Goal: Transaction & Acquisition: Purchase product/service

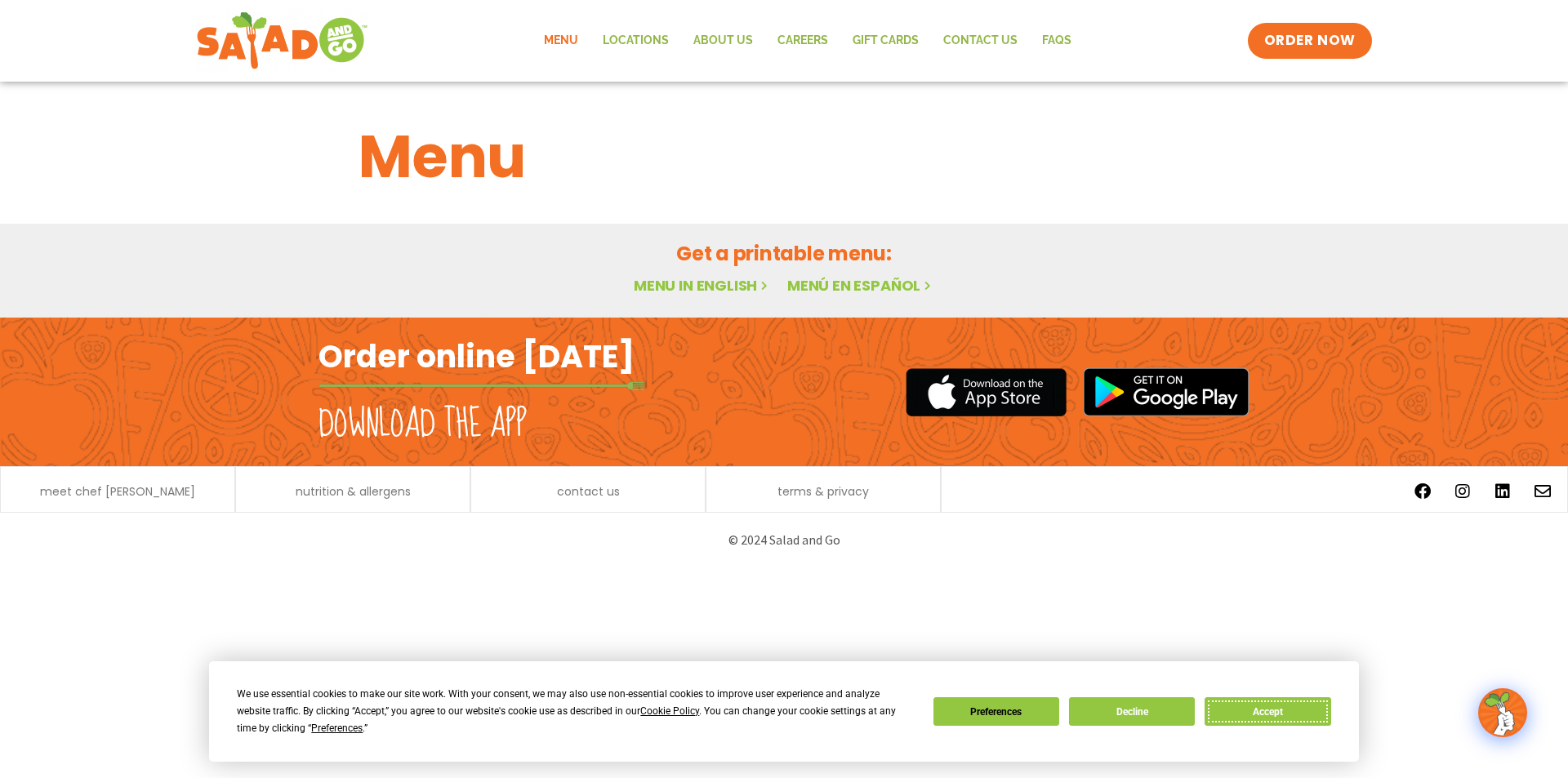
click at [1266, 710] on button "Accept" at bounding box center [1267, 711] width 126 height 28
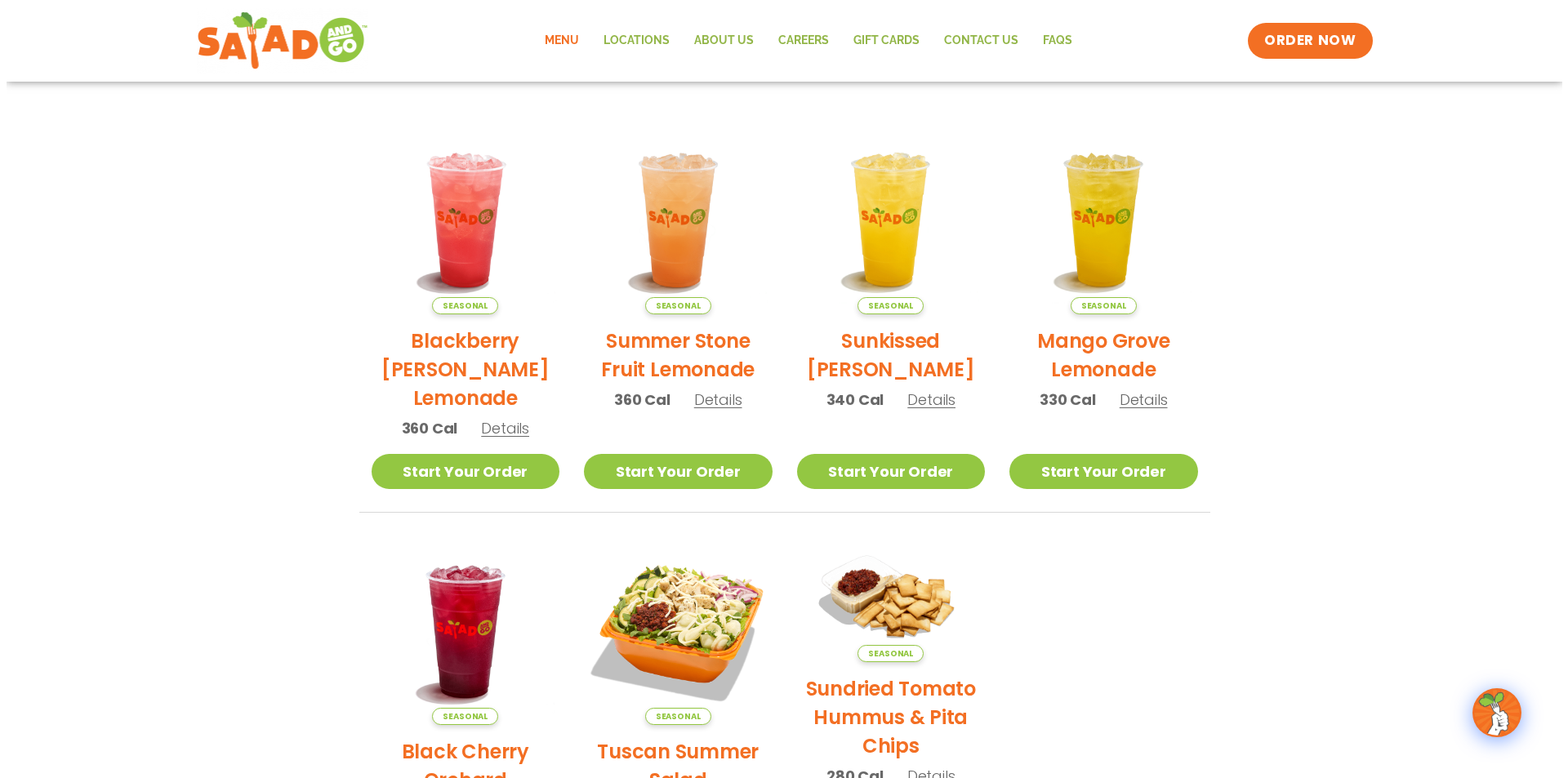
scroll to position [654, 0]
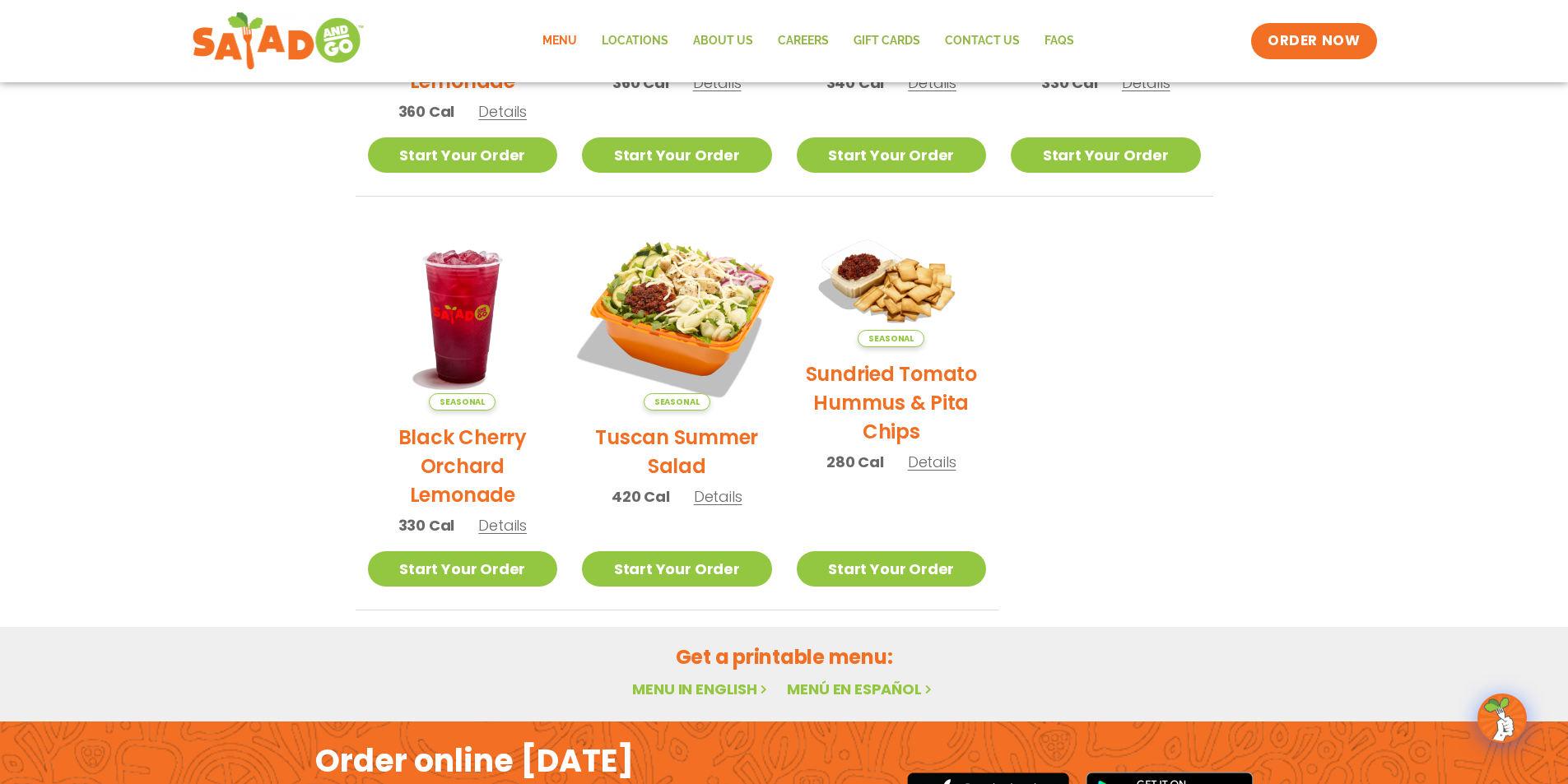
click at [699, 321] on img at bounding box center [677, 315] width 223 height 223
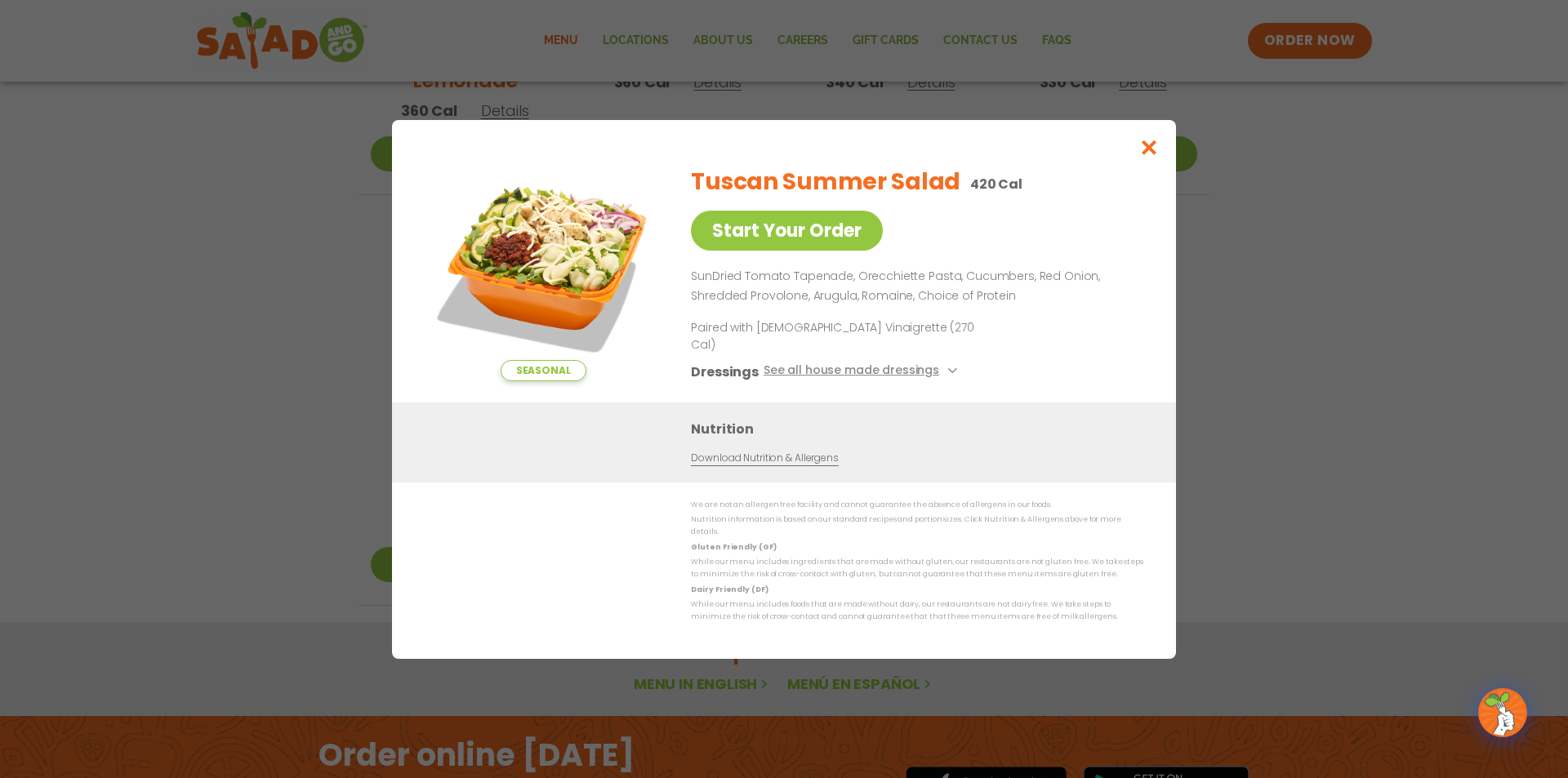
click at [556, 319] on img at bounding box center [544, 267] width 229 height 229
click at [1151, 156] on icon "Close modal" at bounding box center [1150, 147] width 20 height 18
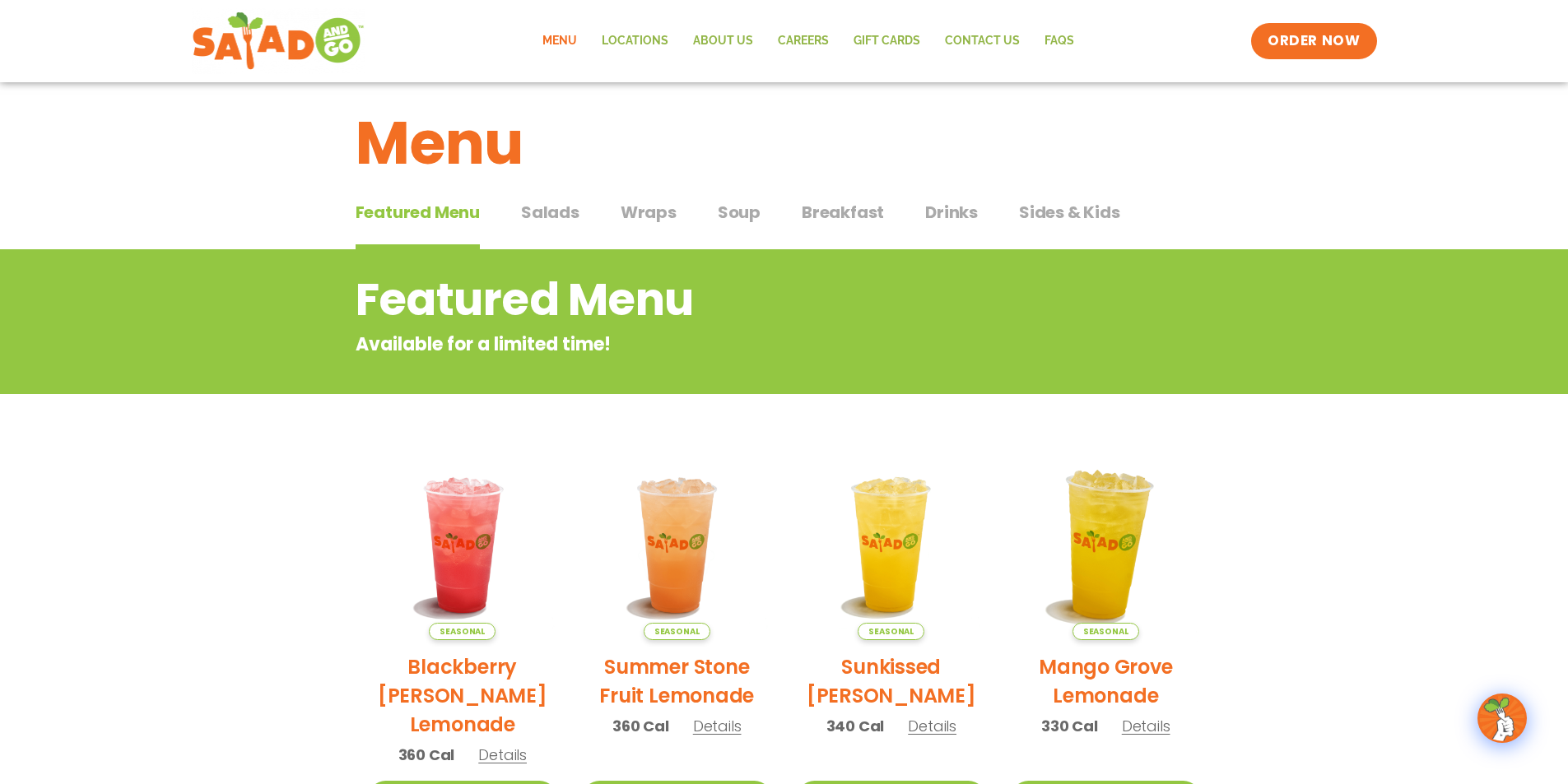
scroll to position [0, 0]
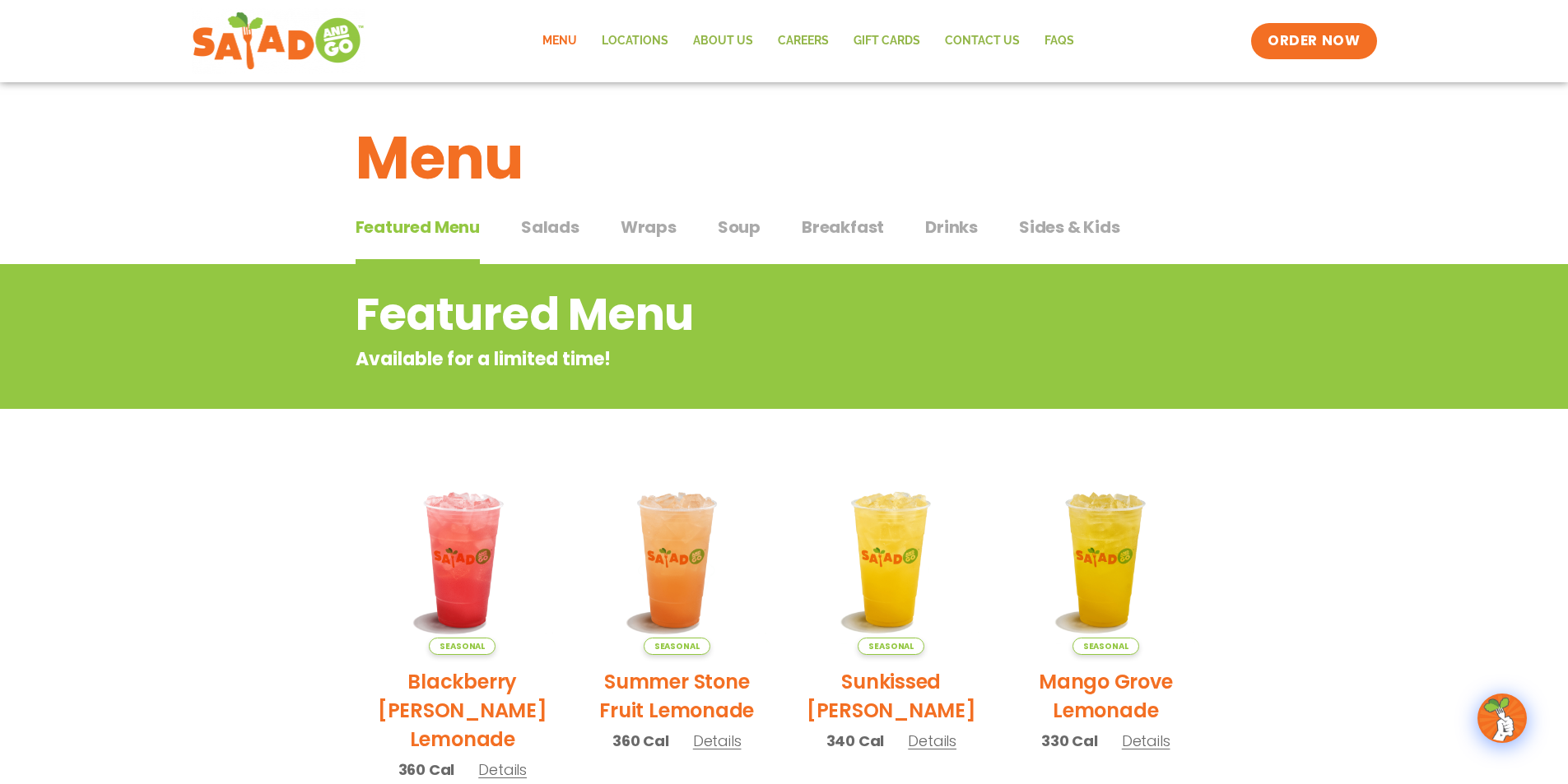
click at [557, 234] on span "Salads" at bounding box center [550, 226] width 58 height 24
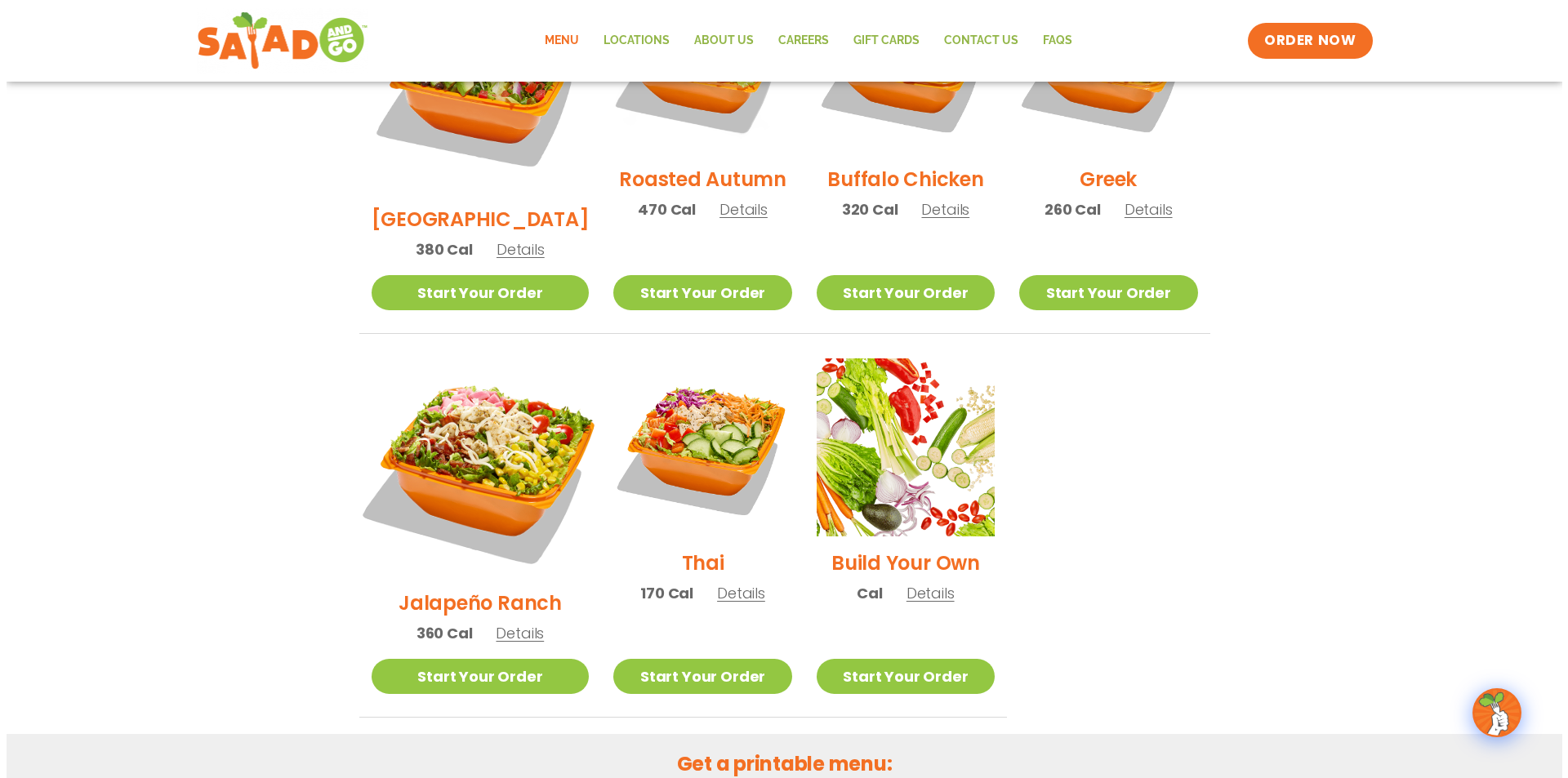
scroll to position [898, 0]
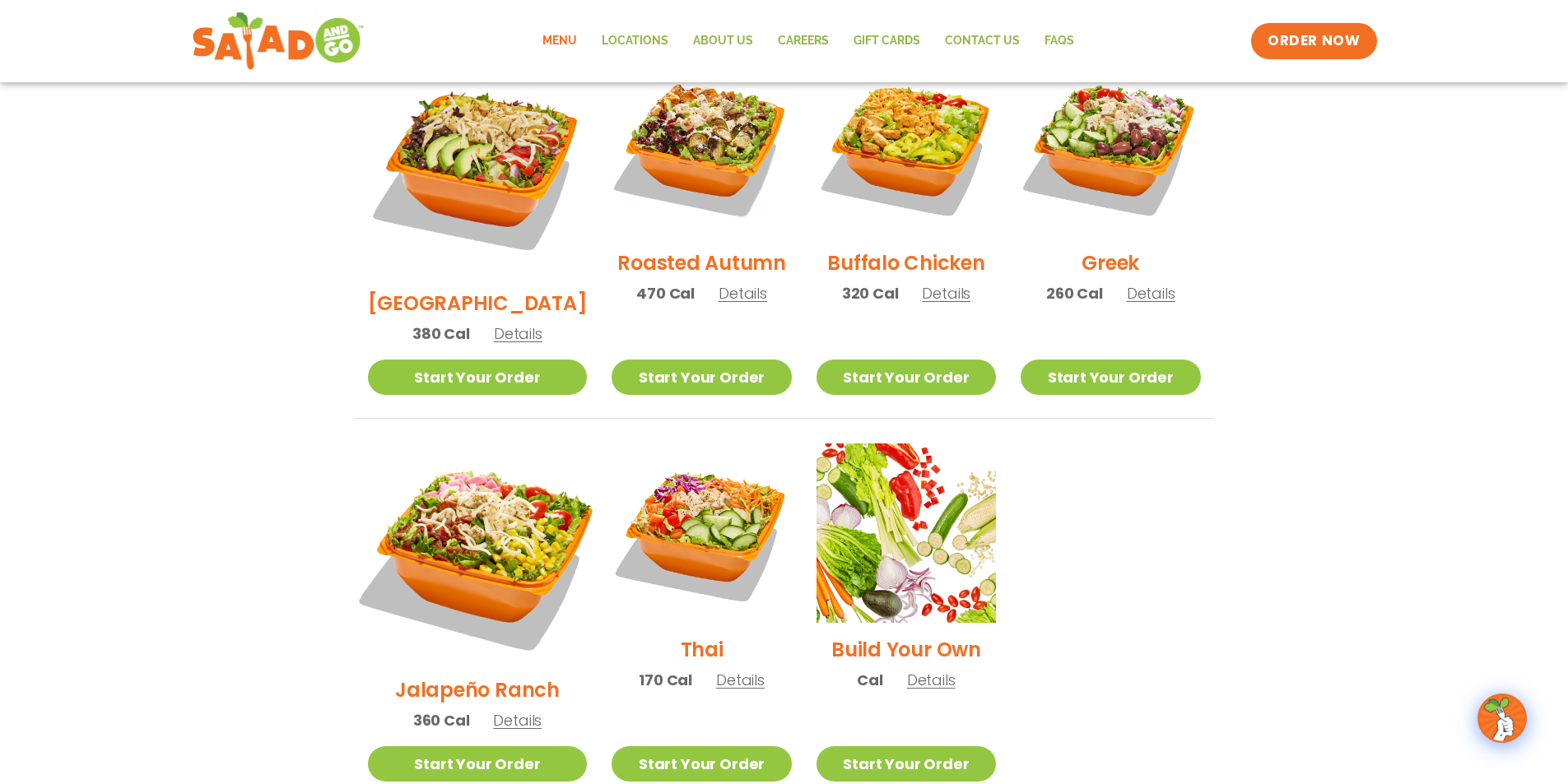
click at [471, 465] on img at bounding box center [477, 554] width 258 height 257
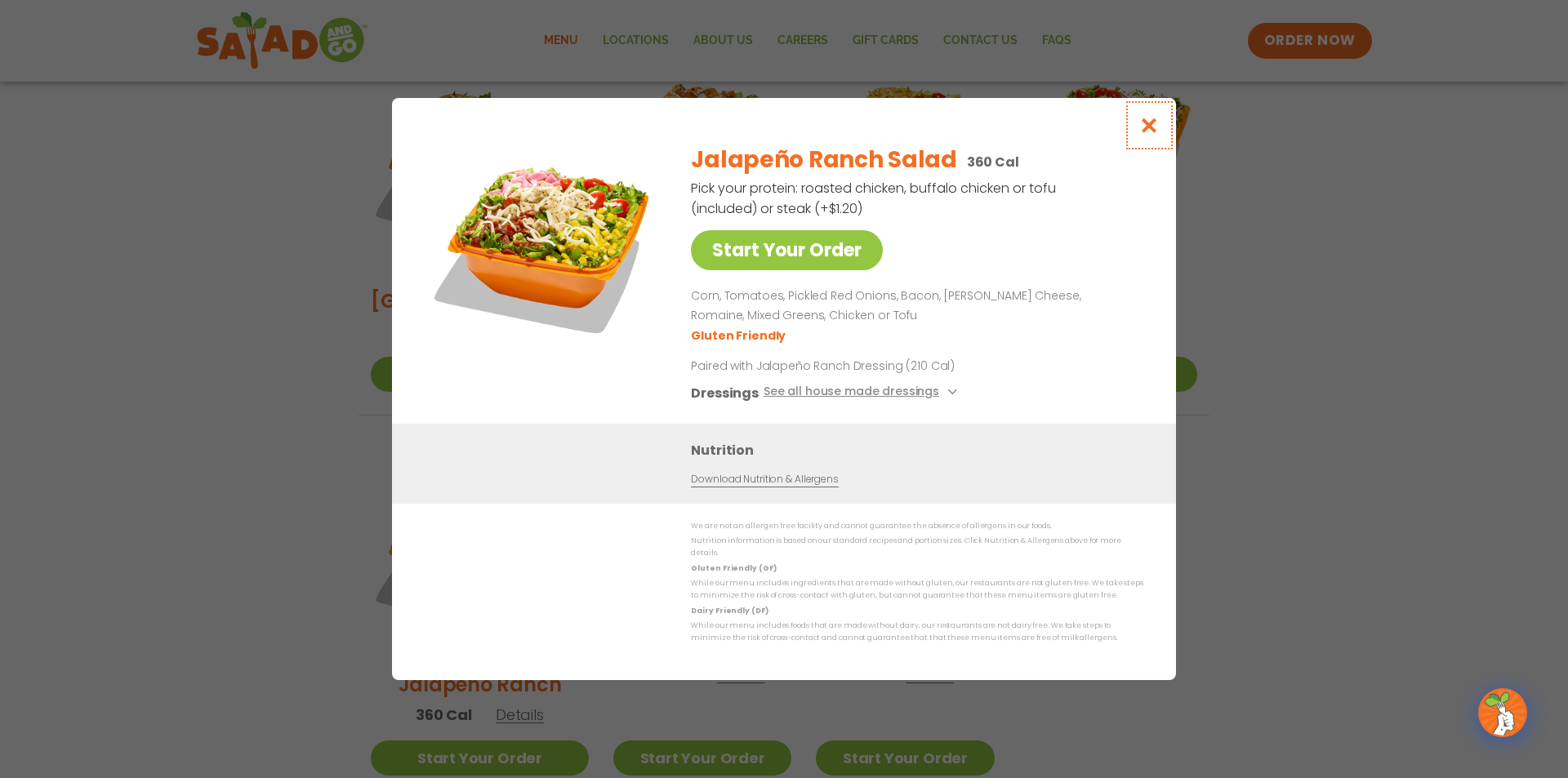
click at [1155, 133] on icon "Close modal" at bounding box center [1150, 125] width 20 height 18
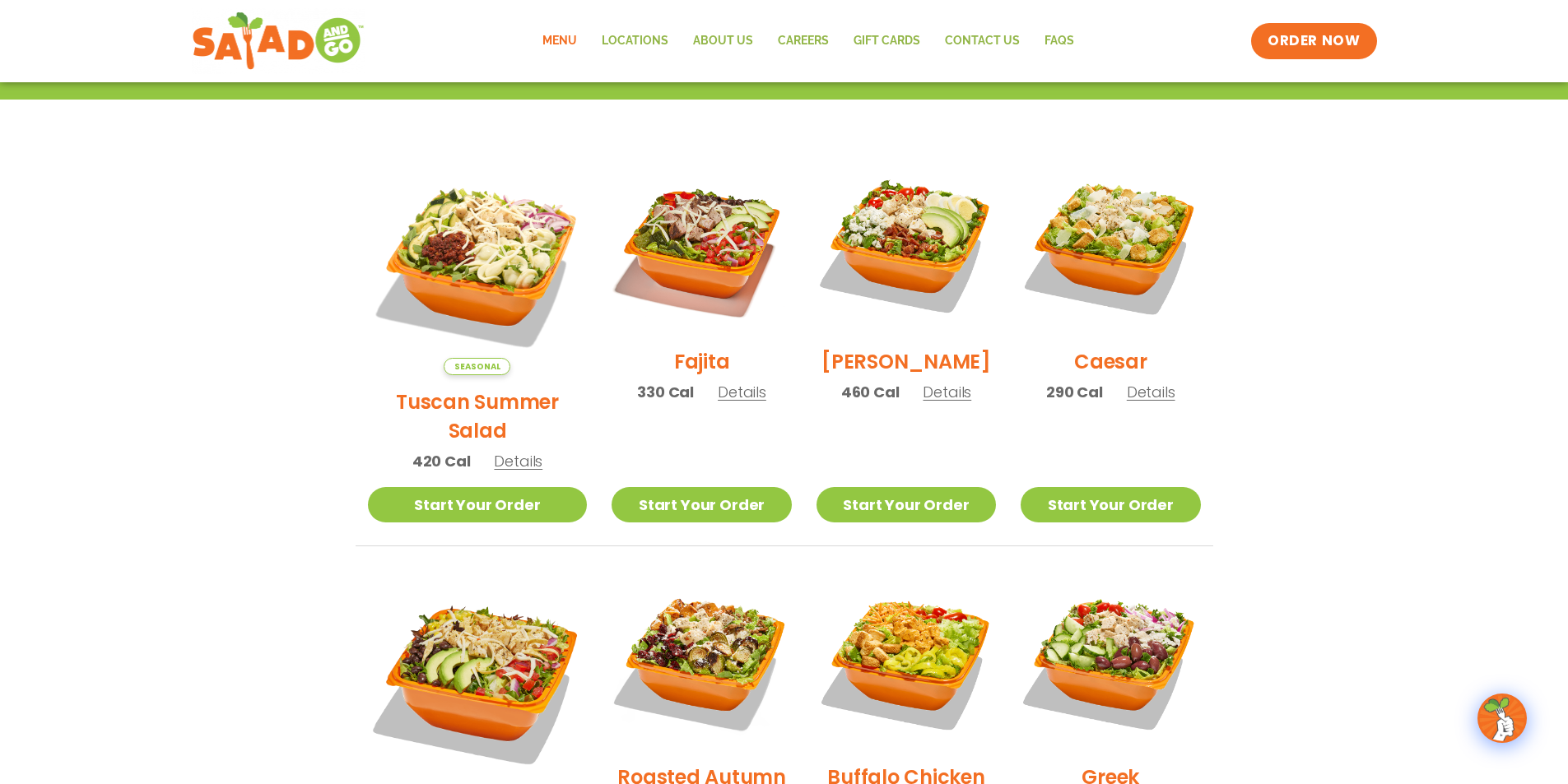
scroll to position [343, 0]
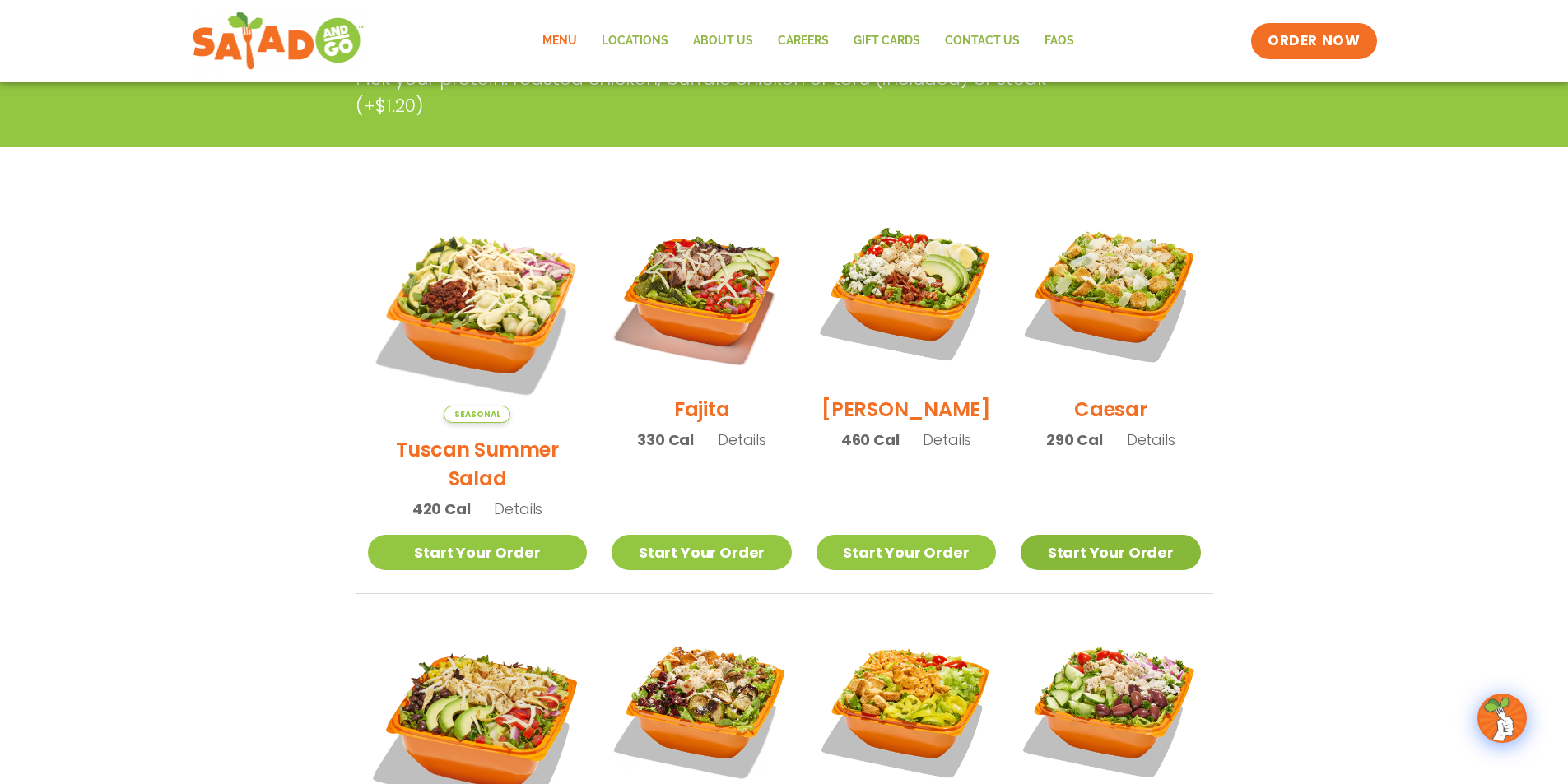
click at [1101, 535] on link "Start Your Order" at bounding box center [1110, 553] width 179 height 35
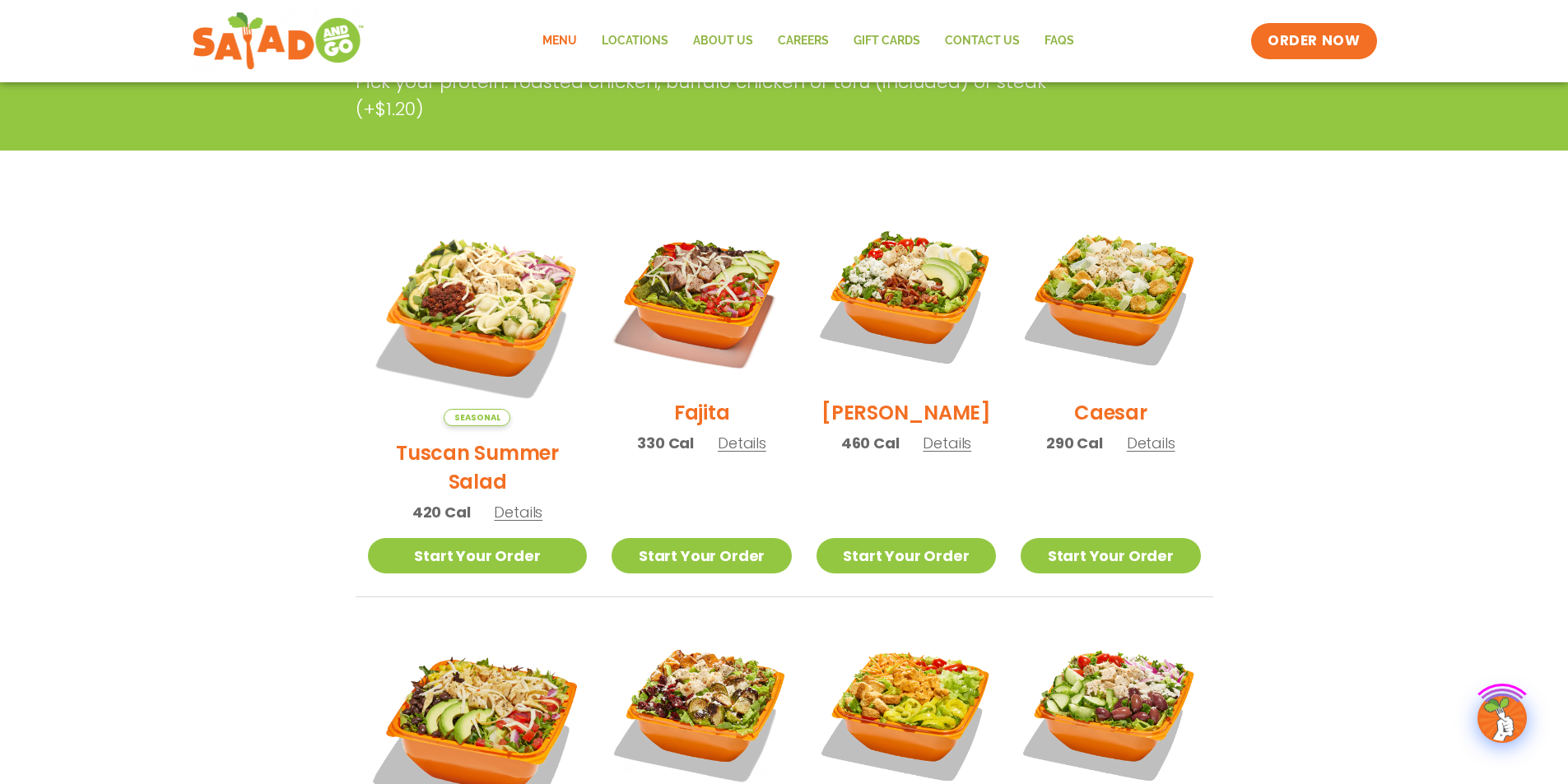
scroll to position [343, 0]
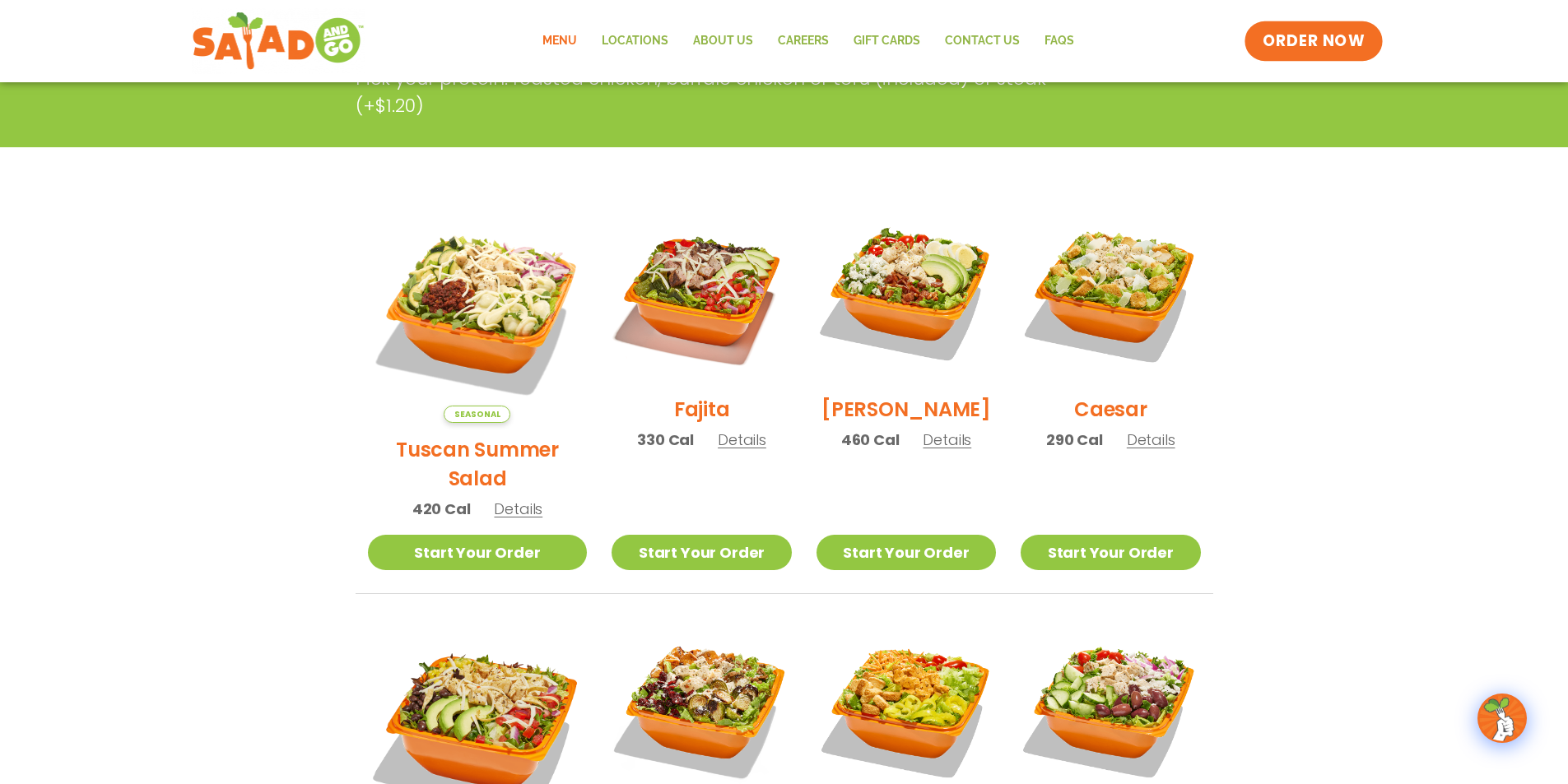
click at [1342, 47] on span "ORDER NOW" at bounding box center [1314, 40] width 102 height 21
